Goal: Task Accomplishment & Management: Use online tool/utility

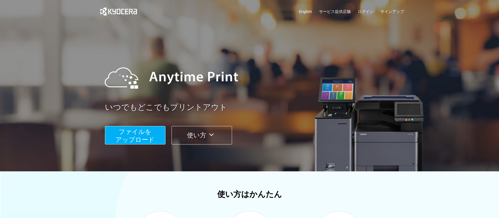
click at [148, 136] on span "ファイルを ​​アップロード" at bounding box center [135, 135] width 39 height 15
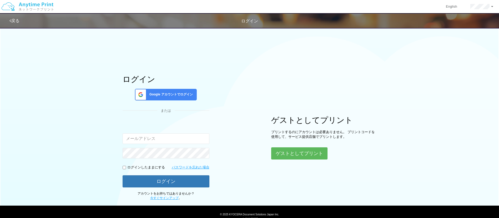
type input "[EMAIL_ADDRESS][DOMAIN_NAME]"
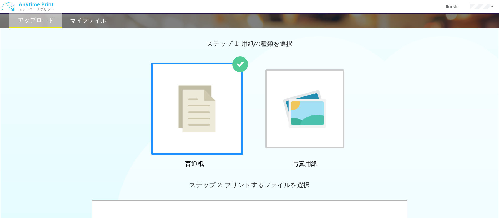
scroll to position [158, 0]
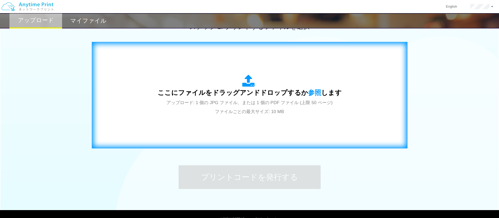
click at [209, 117] on div "ここにファイルをドラッグアンドドロップするか 参照 します アップロード: 1 個の JPG ファイル、または 1 個の PDF ファイル (上限 50 ペー…" at bounding box center [249, 94] width 305 height 95
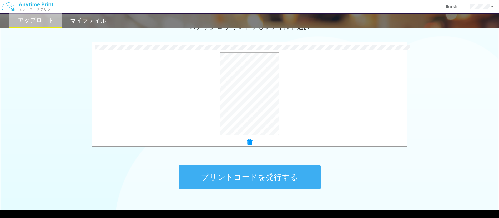
click at [196, 171] on button "プリントコードを発行する" at bounding box center [250, 177] width 142 height 24
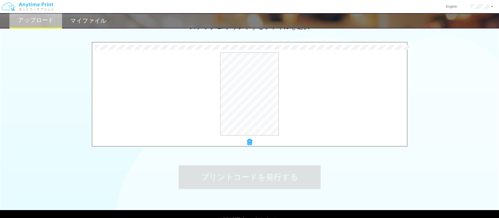
scroll to position [0, 0]
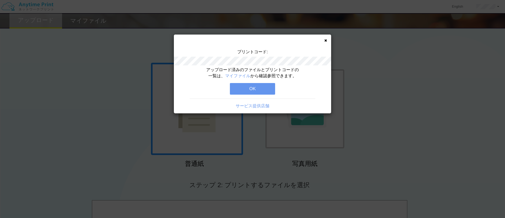
click at [245, 91] on button "OK" at bounding box center [252, 89] width 45 height 12
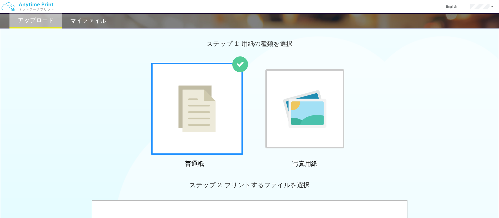
click at [93, 21] on h2 "マイファイル" at bounding box center [88, 21] width 36 height 6
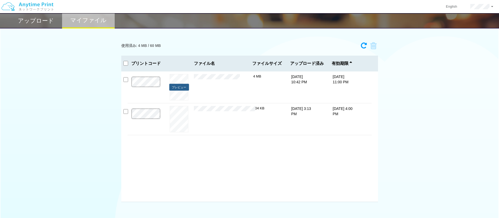
click at [183, 88] on button "プレビュー" at bounding box center [179, 87] width 20 height 7
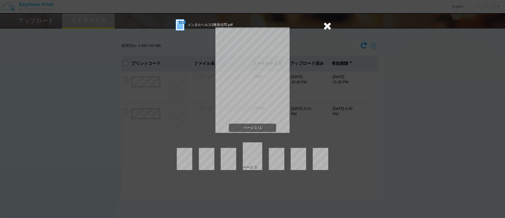
click at [330, 22] on icon at bounding box center [327, 26] width 8 height 11
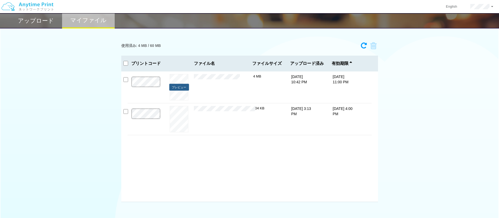
click at [184, 90] on button "プレビュー" at bounding box center [179, 87] width 20 height 7
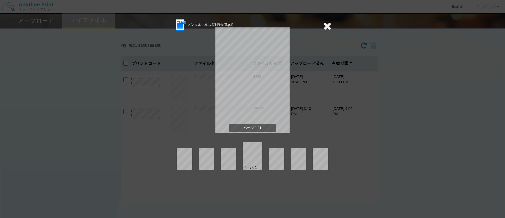
click at [325, 23] on icon at bounding box center [327, 26] width 8 height 11
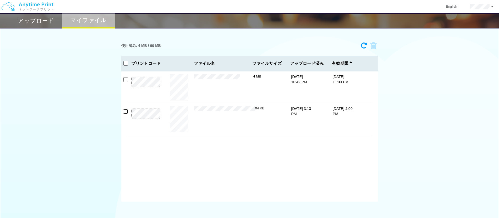
click at [126, 112] on input "checkbox" at bounding box center [125, 111] width 5 height 5
click at [374, 44] on icon at bounding box center [372, 46] width 10 height 8
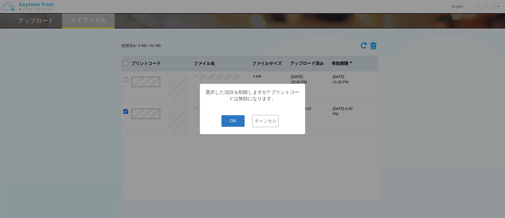
click at [228, 125] on button "OK" at bounding box center [233, 121] width 23 height 12
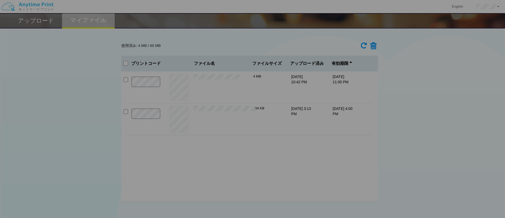
checkbox input "false"
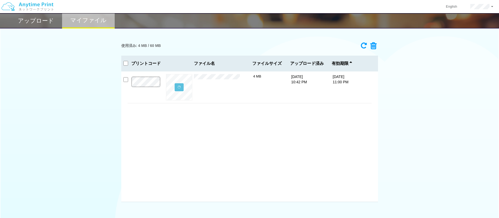
click at [29, 21] on h2 "アップロード" at bounding box center [36, 21] width 36 height 6
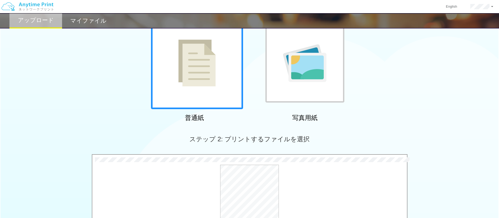
scroll to position [118, 0]
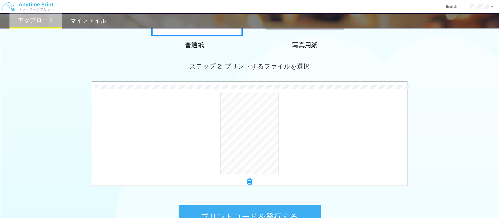
click at [230, 210] on button "プリントコードを発行する" at bounding box center [250, 216] width 142 height 24
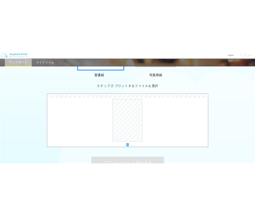
scroll to position [0, 0]
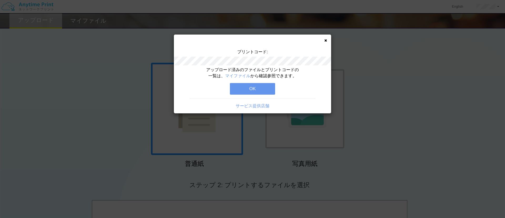
click at [251, 89] on button "OK" at bounding box center [252, 89] width 45 height 12
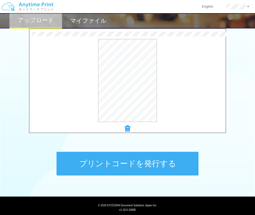
scroll to position [186, 0]
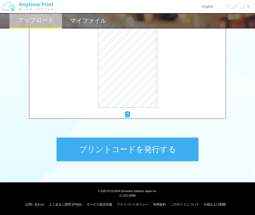
click at [95, 143] on button "プリントコードを発行する" at bounding box center [128, 149] width 142 height 24
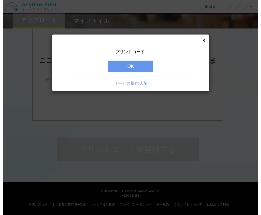
scroll to position [0, 0]
